Goal: Check status: Check status

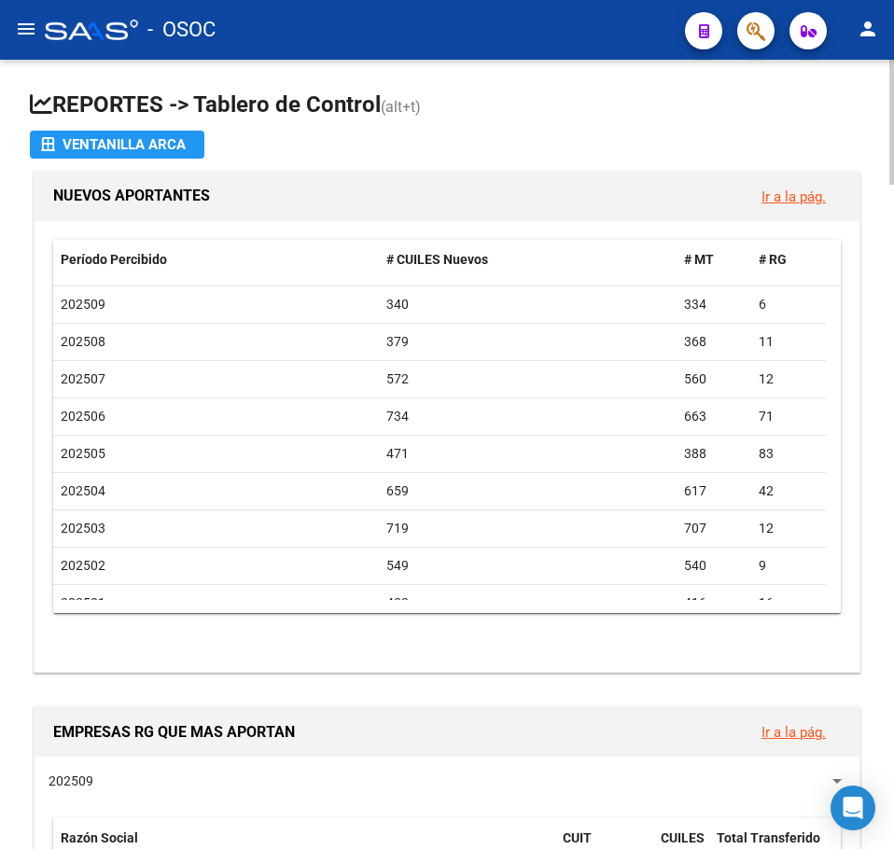
click at [292, 107] on h1 "REPORTES -> Tablero de Control (alt+t)" at bounding box center [447, 106] width 834 height 33
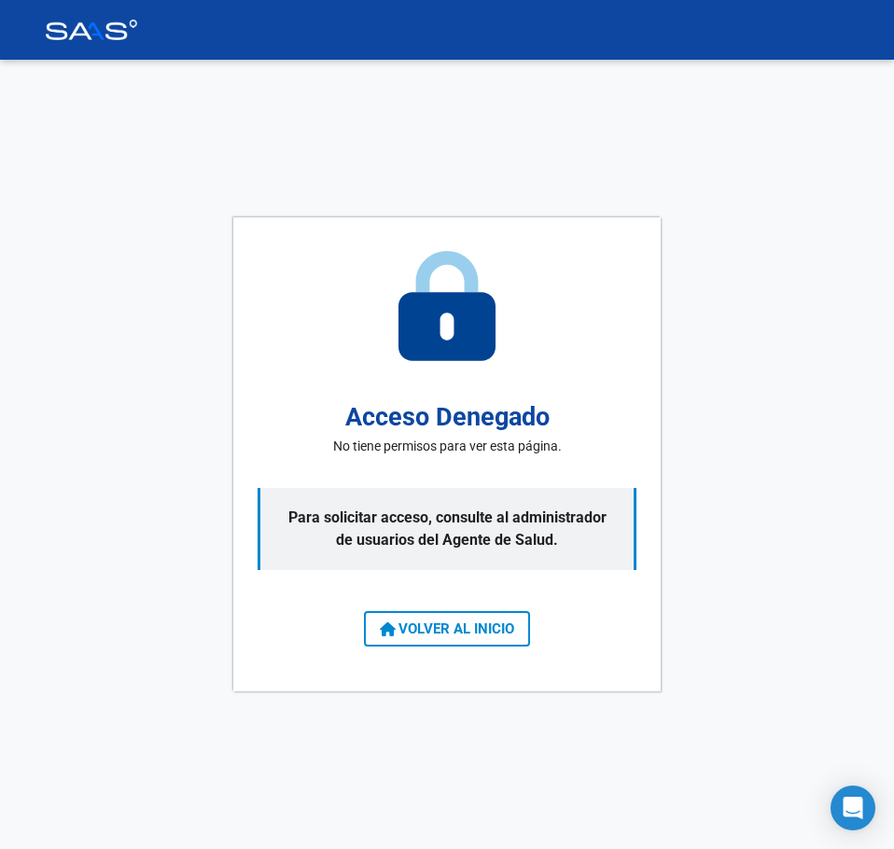
click at [195, 320] on div "Acceso Denegado No tiene permisos para ver esta página. Para solicitar acceso, …" at bounding box center [447, 454] width 894 height 789
click at [403, 621] on span "VOLVER AL INICIO" at bounding box center [447, 629] width 134 height 17
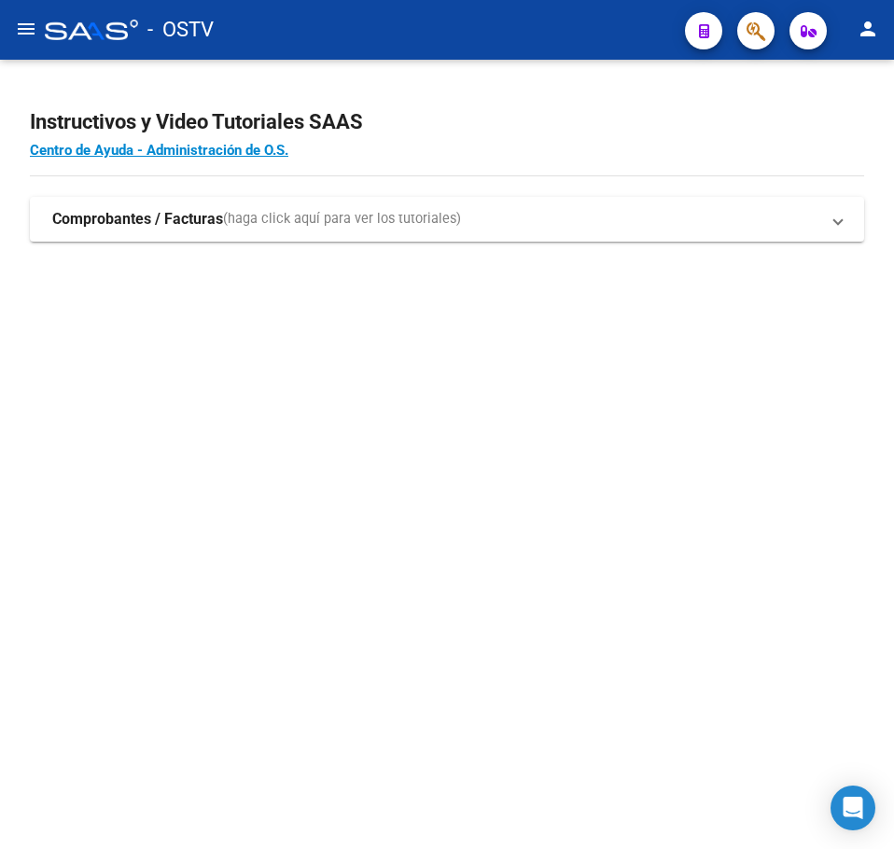
click at [218, 383] on mat-sidenav-content "Instructivos y Video Tutoriales SAAS Centro de Ayuda - Administración de O.S. C…" at bounding box center [447, 454] width 894 height 789
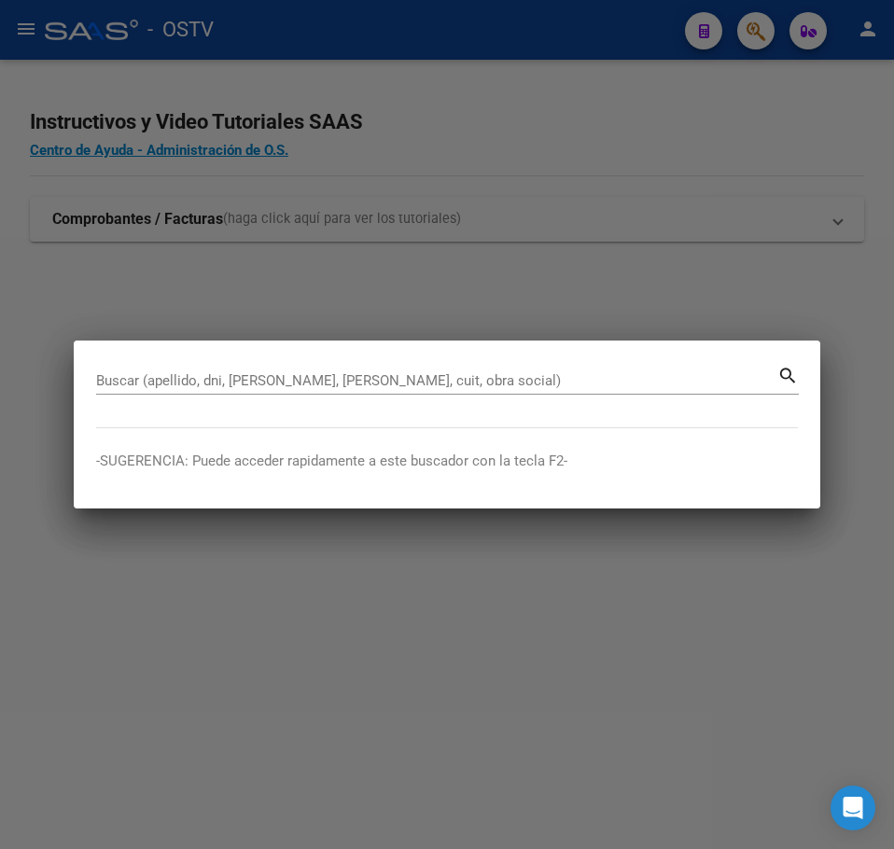
paste input "36790674"
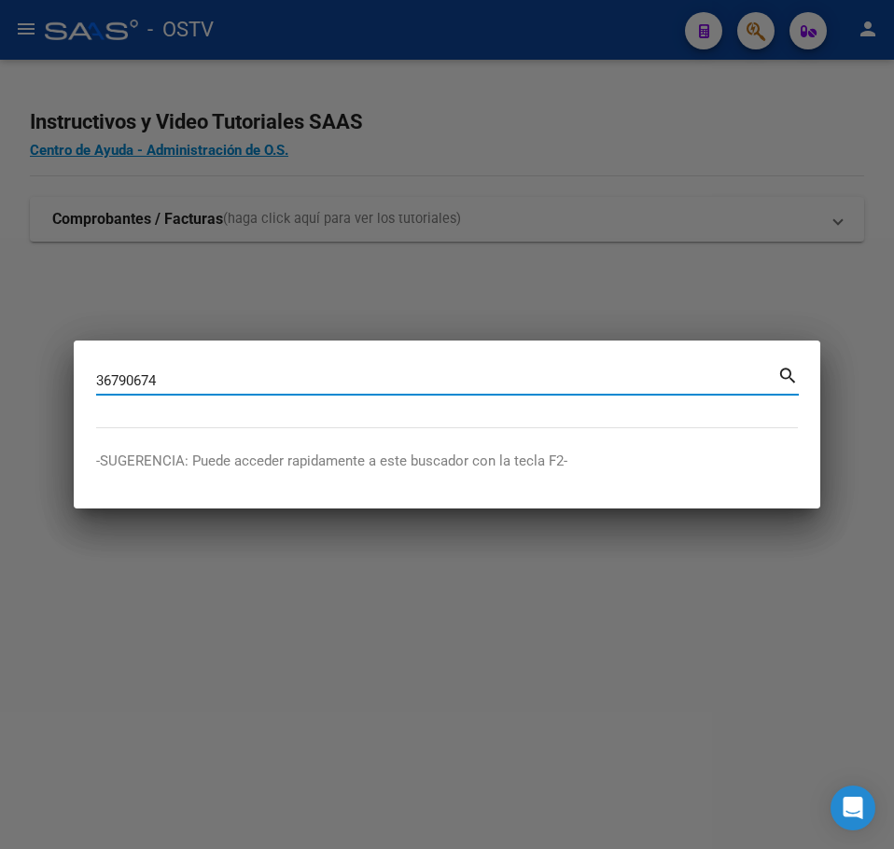
type input "36790674"
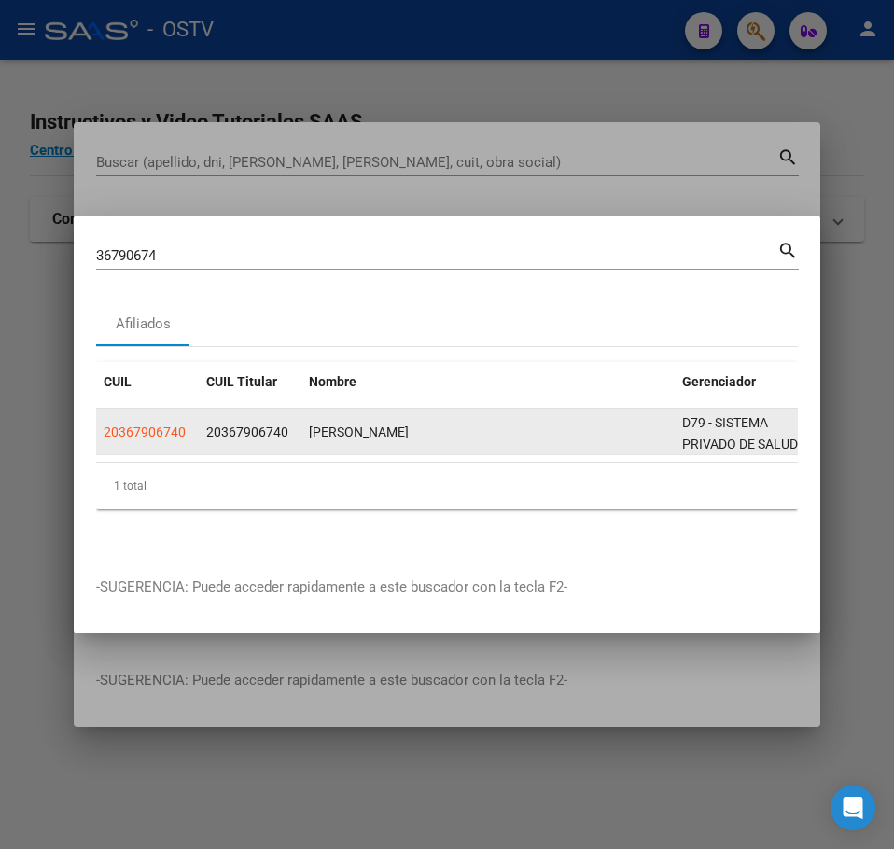
click at [149, 436] on datatable-body-cell "20367906740" at bounding box center [147, 432] width 103 height 46
click at [149, 434] on app-link-go-to "20367906740" at bounding box center [145, 432] width 82 height 21
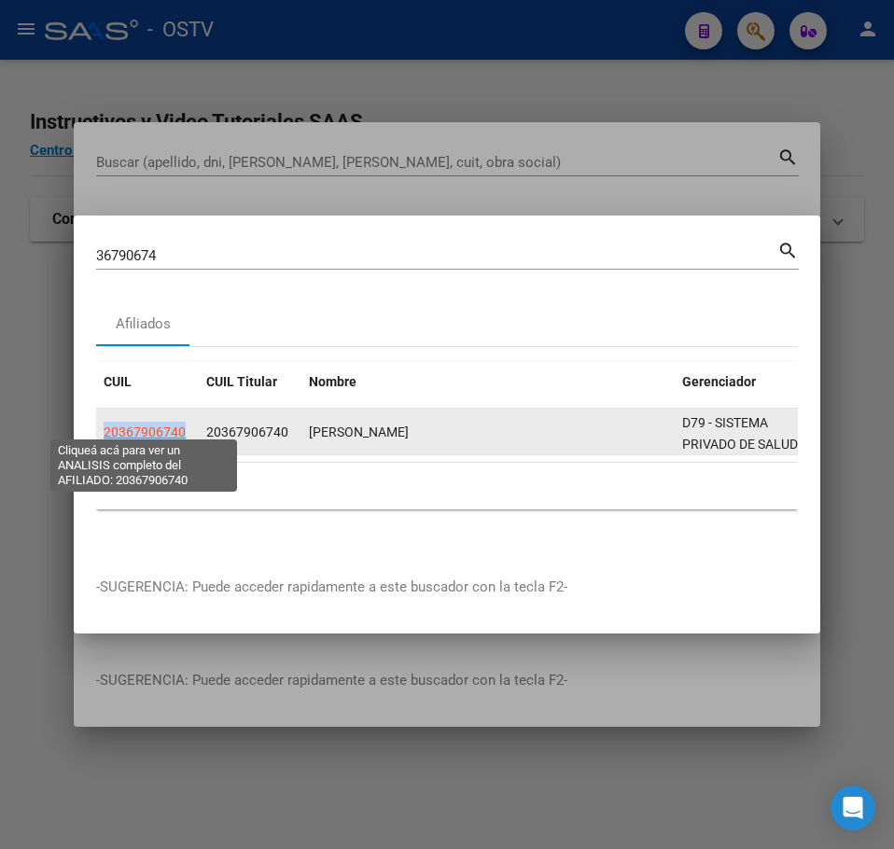
click at [149, 428] on span "20367906740" at bounding box center [145, 432] width 82 height 15
copy span "20367906740"
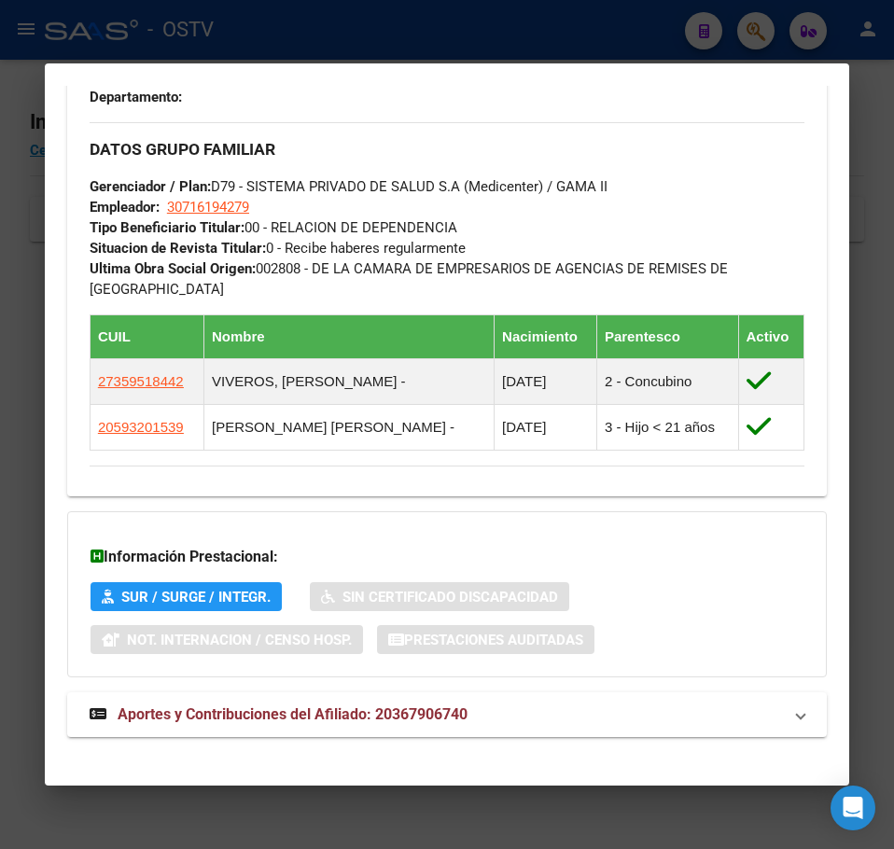
scroll to position [1070, 0]
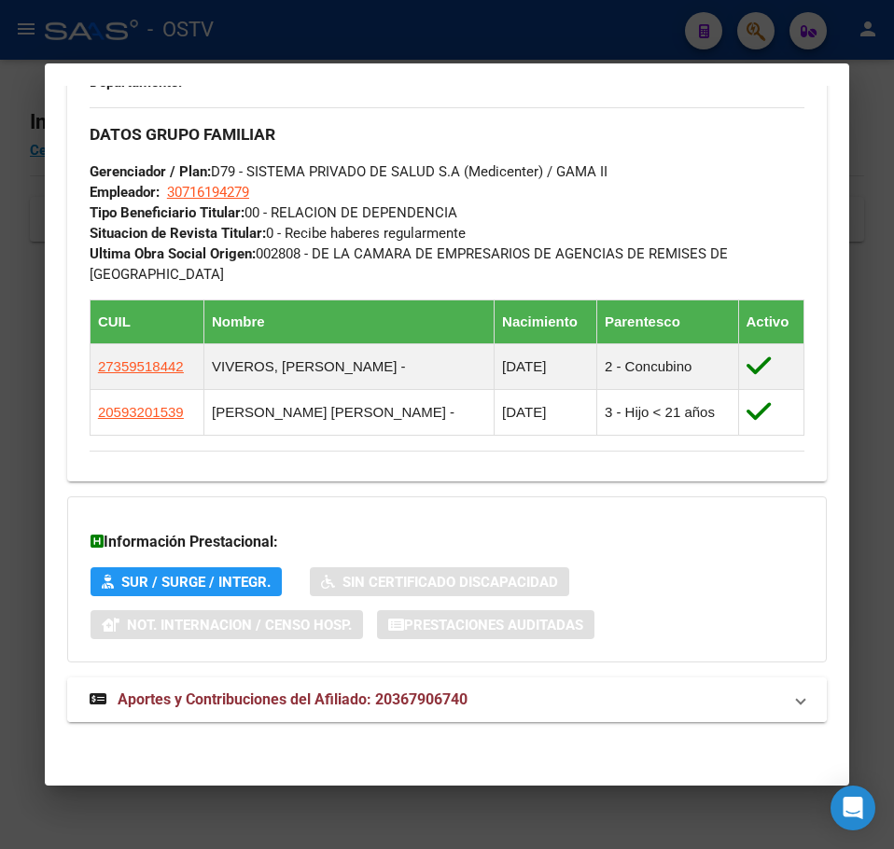
click at [361, 696] on span "Aportes y Contribuciones del Afiliado: 20367906740" at bounding box center [293, 699] width 350 height 18
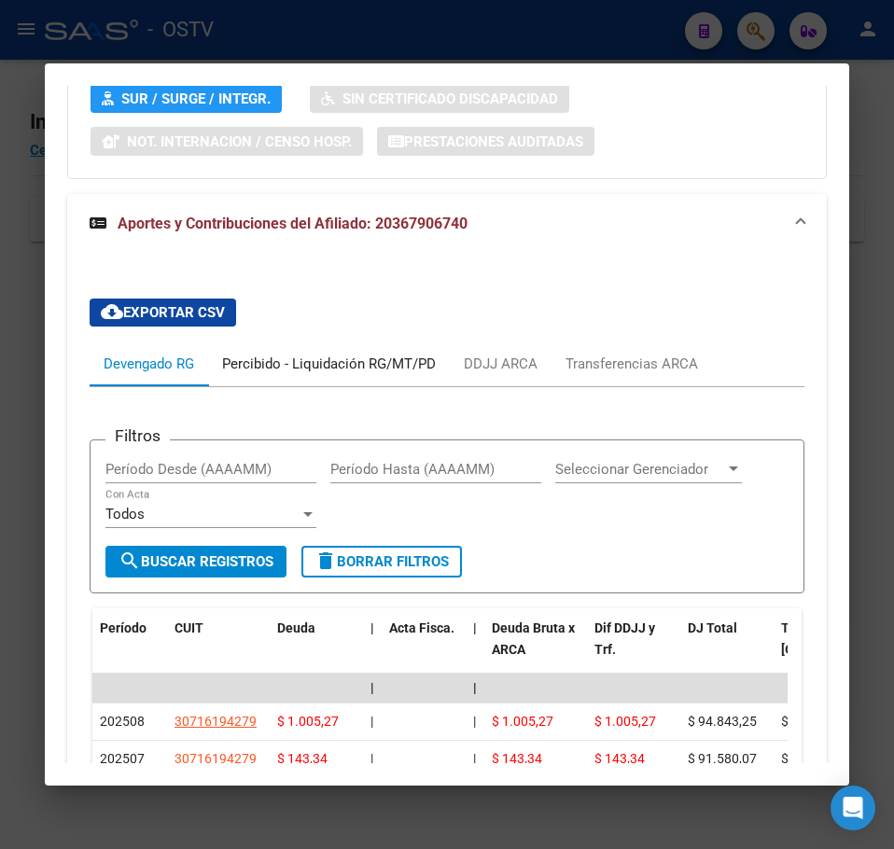
click at [374, 374] on div "Percibido - Liquidación RG/MT/PD" at bounding box center [329, 364] width 242 height 45
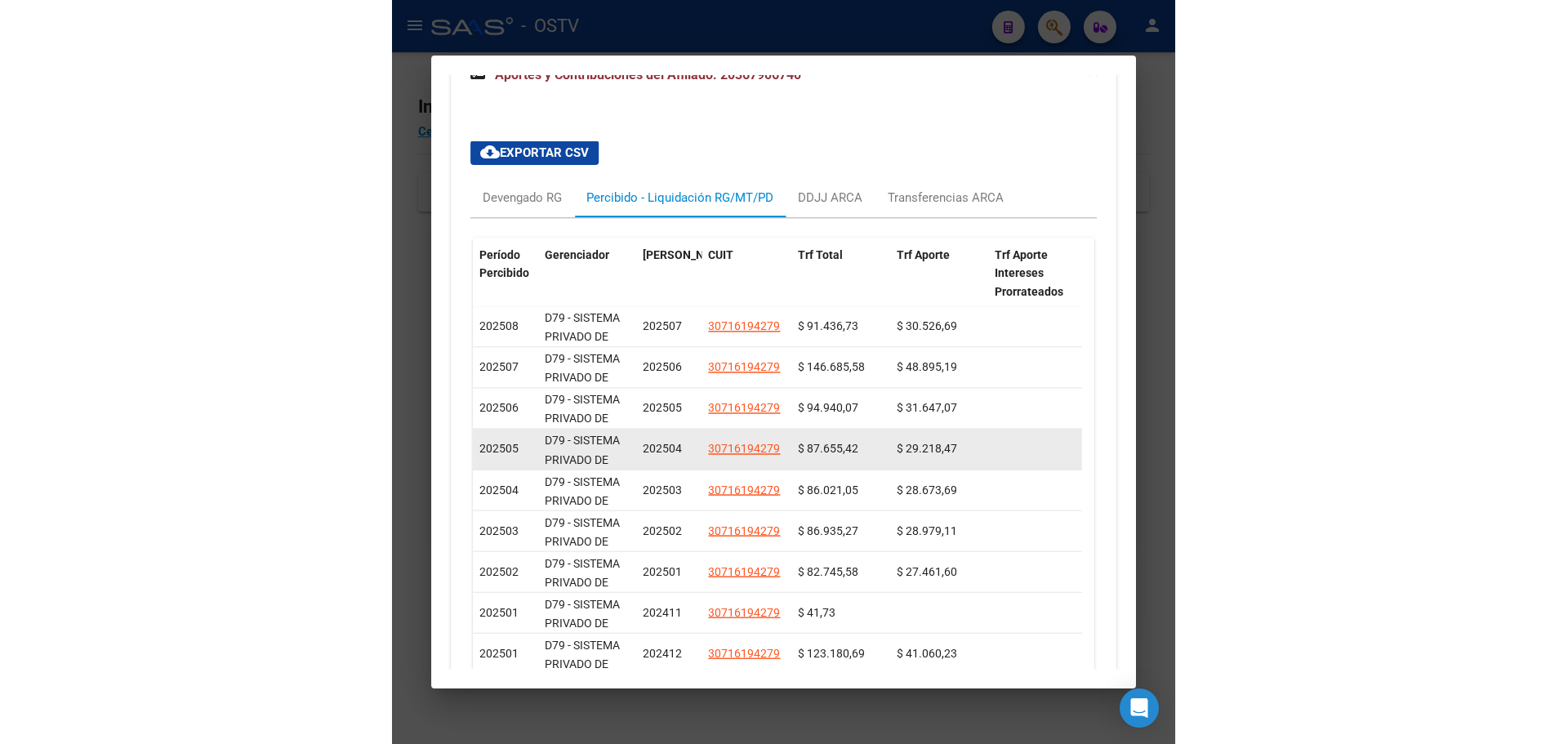
scroll to position [1523, 0]
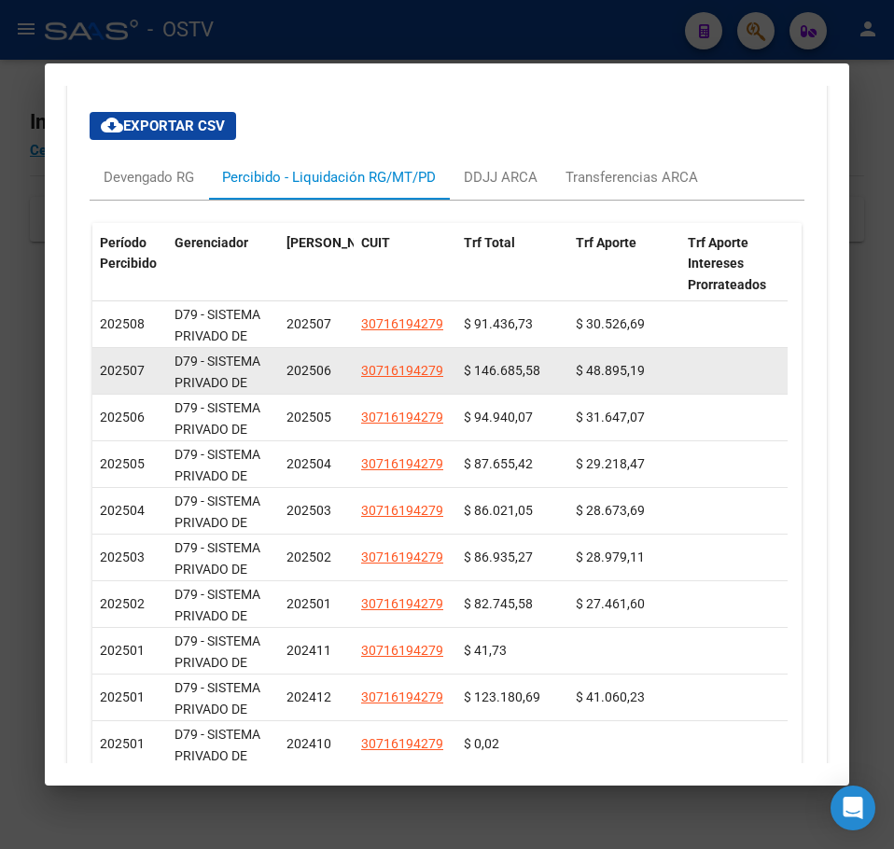
click at [485, 376] on span "$ 146.685,58" at bounding box center [502, 370] width 77 height 15
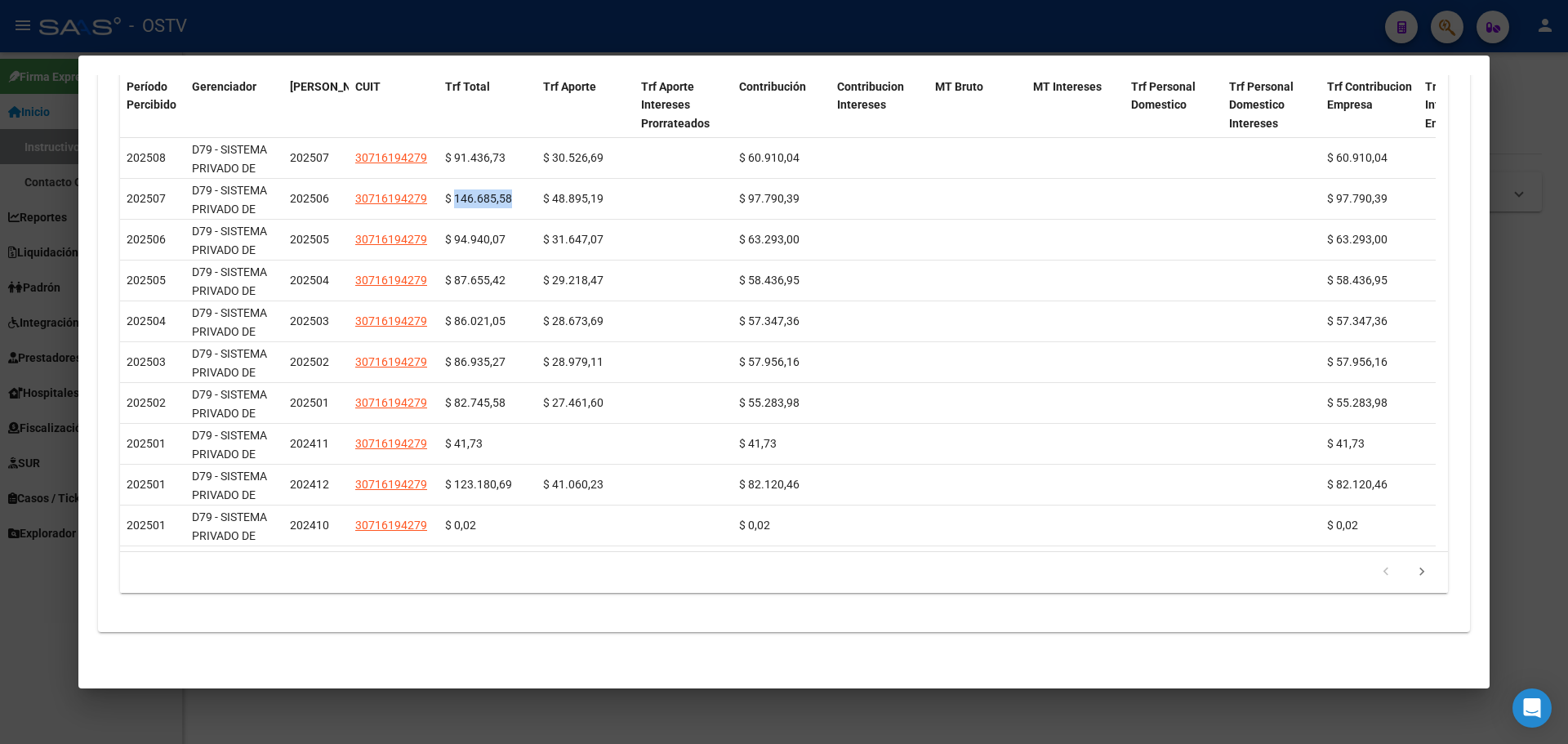
scroll to position [1415, 0]
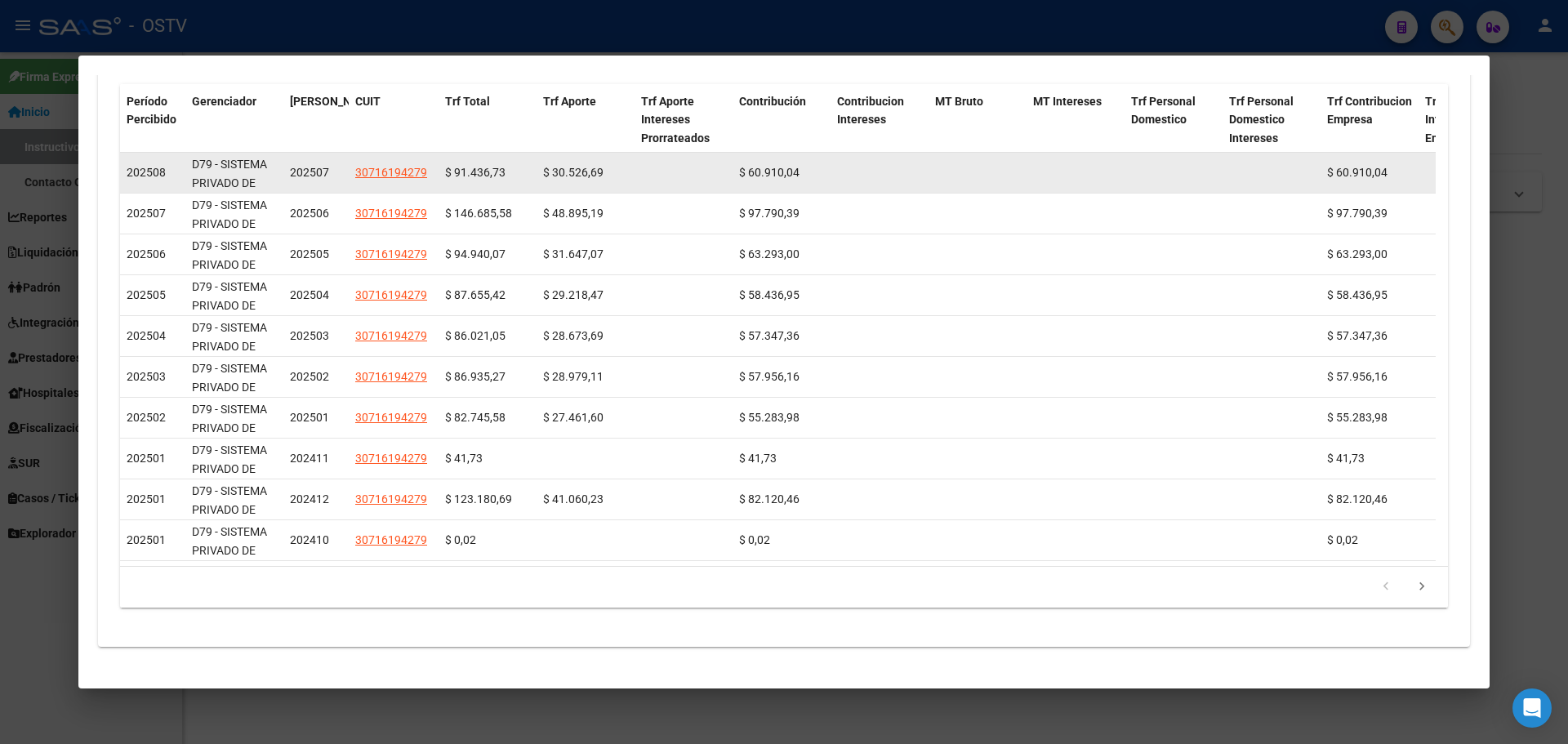
drag, startPoint x: 608, startPoint y: 168, endPoint x: 581, endPoint y: 165, distance: 27.2
click at [608, 169] on div "$ 30.526,69" at bounding box center [585, 172] width 85 height 18
drag, startPoint x: 426, startPoint y: 164, endPoint x: 453, endPoint y: 173, distance: 28.5
click at [444, 172] on div "202508 D79 - SISTEMA PRIVADO DE SALUD S.A (Medicenter) 202507 30716194279 $ 91.…" at bounding box center [1013, 172] width 1788 height 41
click at [491, 167] on span "$ 91.436,73" at bounding box center [475, 172] width 60 height 13
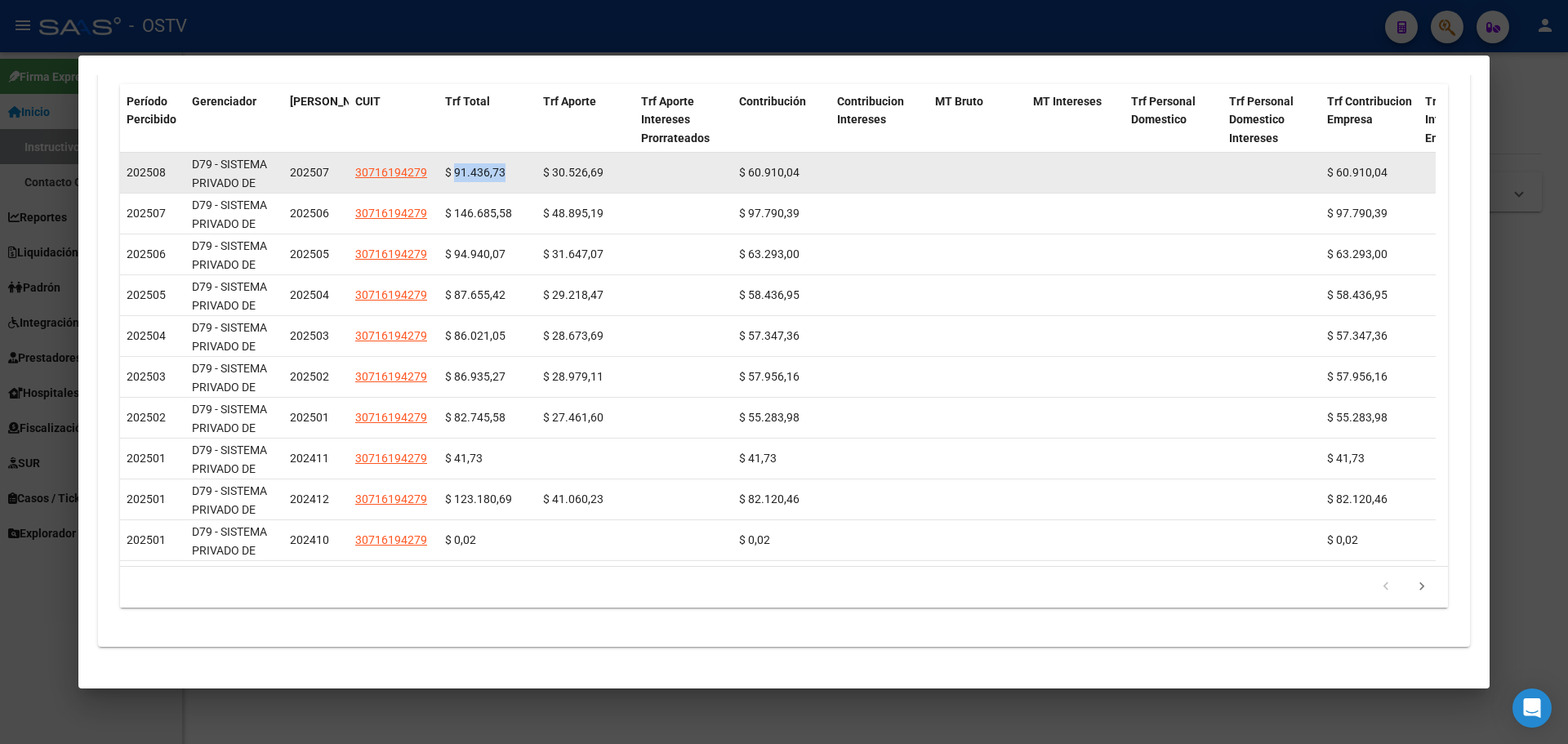
click at [491, 167] on span "$ 91.436,73" at bounding box center [475, 172] width 60 height 13
click at [494, 165] on span "$ 91.436,73" at bounding box center [475, 172] width 60 height 13
